Goal: Task Accomplishment & Management: Complete application form

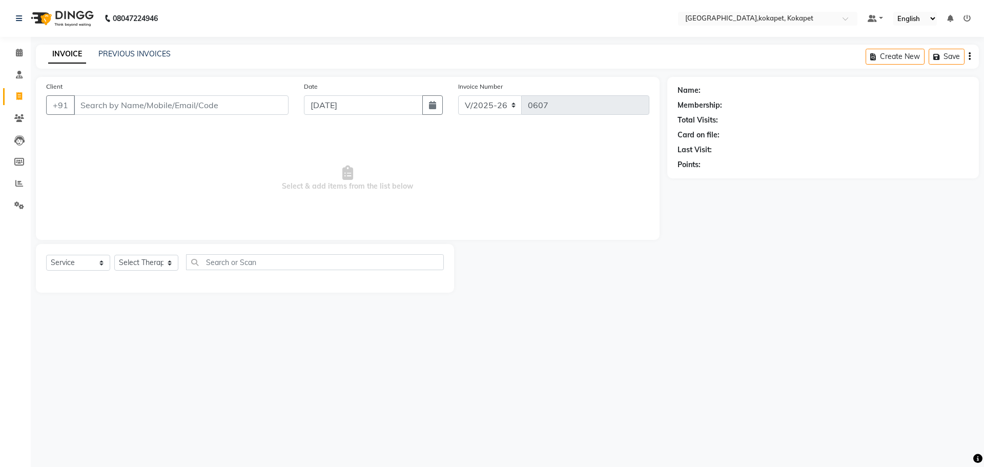
select select "5849"
select select "service"
click at [168, 98] on input "Client" at bounding box center [181, 104] width 215 height 19
click at [196, 115] on div "Client +91" at bounding box center [167, 102] width 258 height 42
click at [164, 114] on input "Client" at bounding box center [181, 104] width 215 height 19
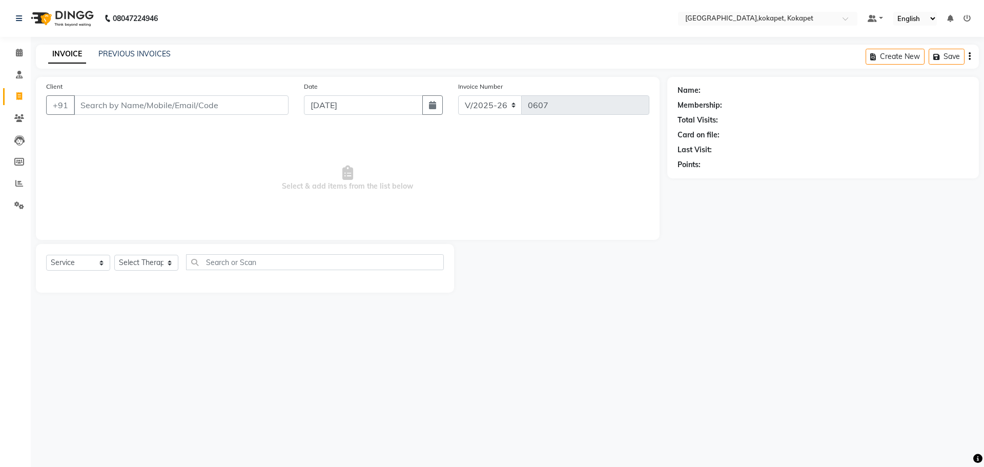
drag, startPoint x: 141, startPoint y: 158, endPoint x: 115, endPoint y: 160, distance: 25.7
click at [115, 160] on span "Select & add items from the list below" at bounding box center [347, 178] width 603 height 102
click at [125, 98] on input "Client" at bounding box center [181, 104] width 215 height 19
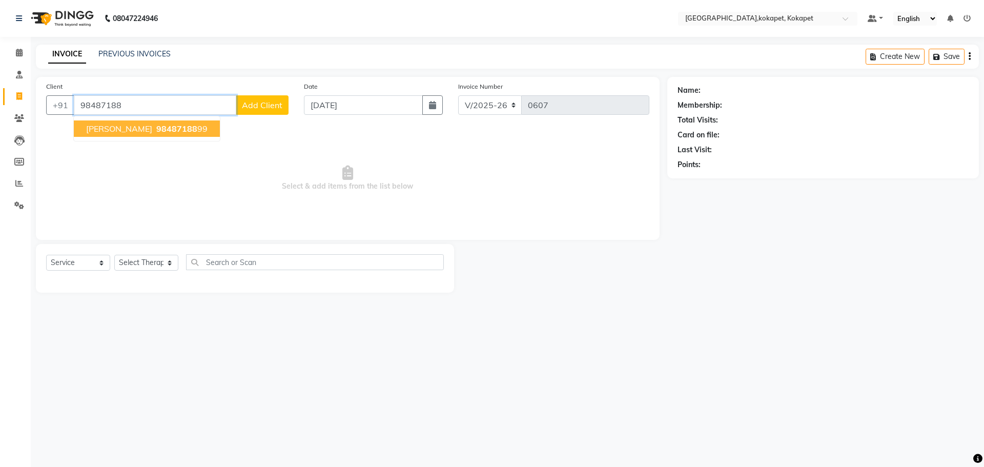
click at [133, 129] on span "[PERSON_NAME]" at bounding box center [119, 128] width 66 height 10
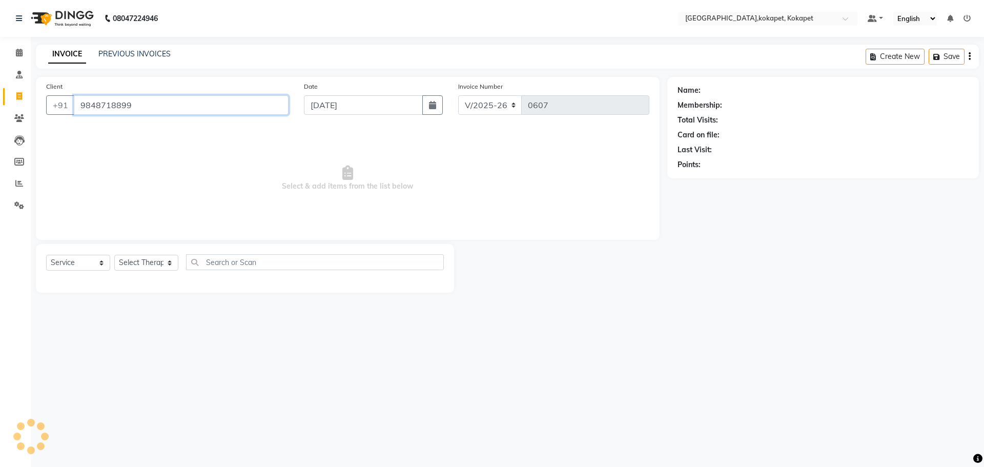
type input "9848718899"
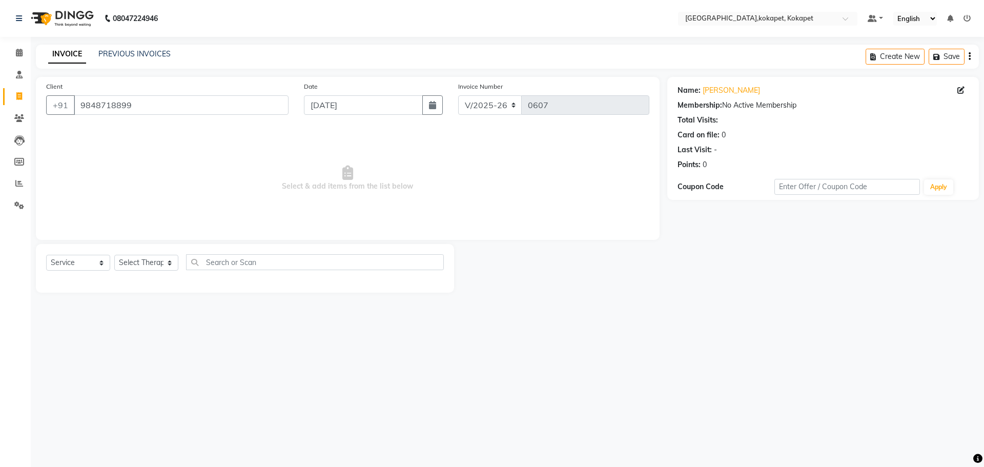
drag, startPoint x: 866, startPoint y: 408, endPoint x: 862, endPoint y: 403, distance: 6.6
click at [863, 405] on div "08047224946 Select Location × [GEOGRAPHIC_DATA],kokapet, Kokapet Default Panel …" at bounding box center [492, 233] width 984 height 467
drag, startPoint x: 331, startPoint y: 477, endPoint x: 324, endPoint y: 491, distance: 16.0
